Goal: Transaction & Acquisition: Subscribe to service/newsletter

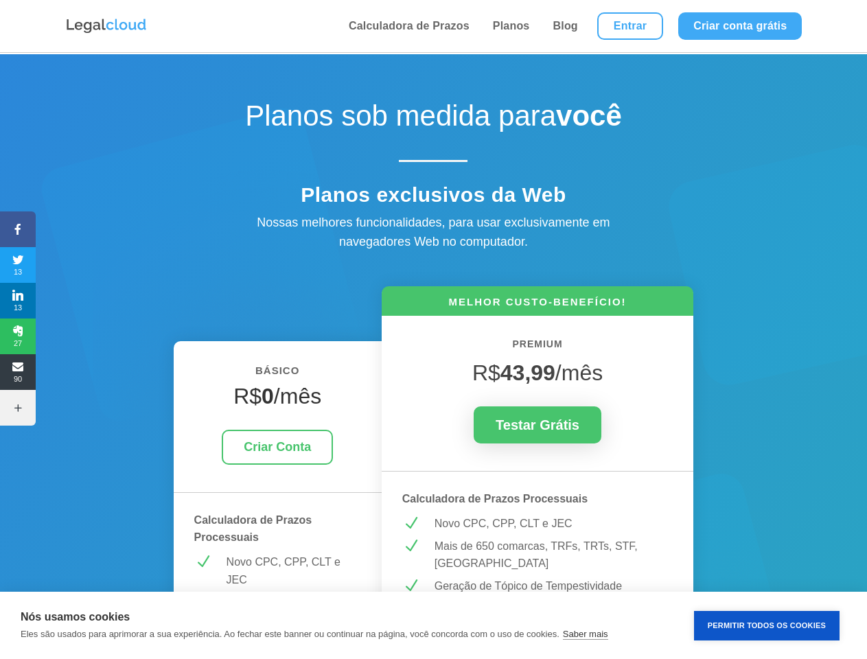
click at [18, 229] on icon at bounding box center [18, 229] width 36 height 11
click at [18, 265] on span "13" at bounding box center [18, 265] width 36 height 22
click at [18, 301] on span "13" at bounding box center [18, 301] width 36 height 22
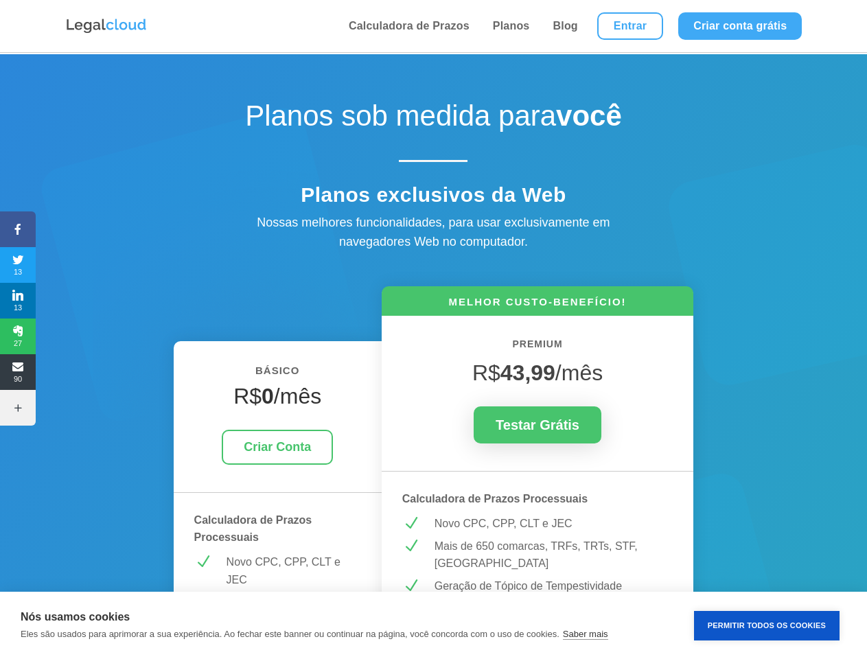
click at [18, 336] on span "27" at bounding box center [18, 336] width 36 height 22
click at [18, 372] on span "90" at bounding box center [18, 372] width 36 height 22
click at [18, 408] on icon at bounding box center [18, 407] width 36 height 11
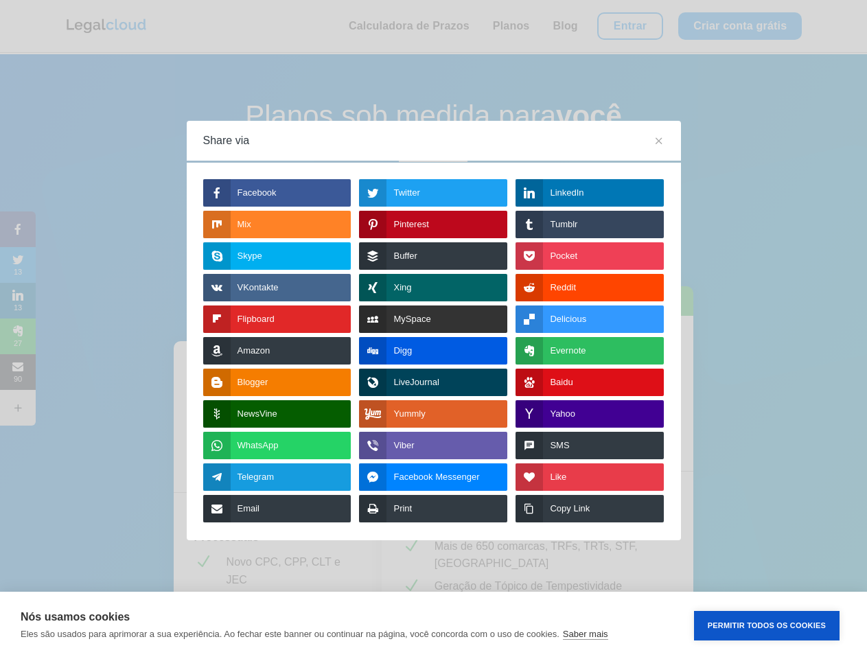
click at [767, 625] on button "Permitir Todos os Cookies" at bounding box center [767, 626] width 146 height 30
